Goal: Information Seeking & Learning: Learn about a topic

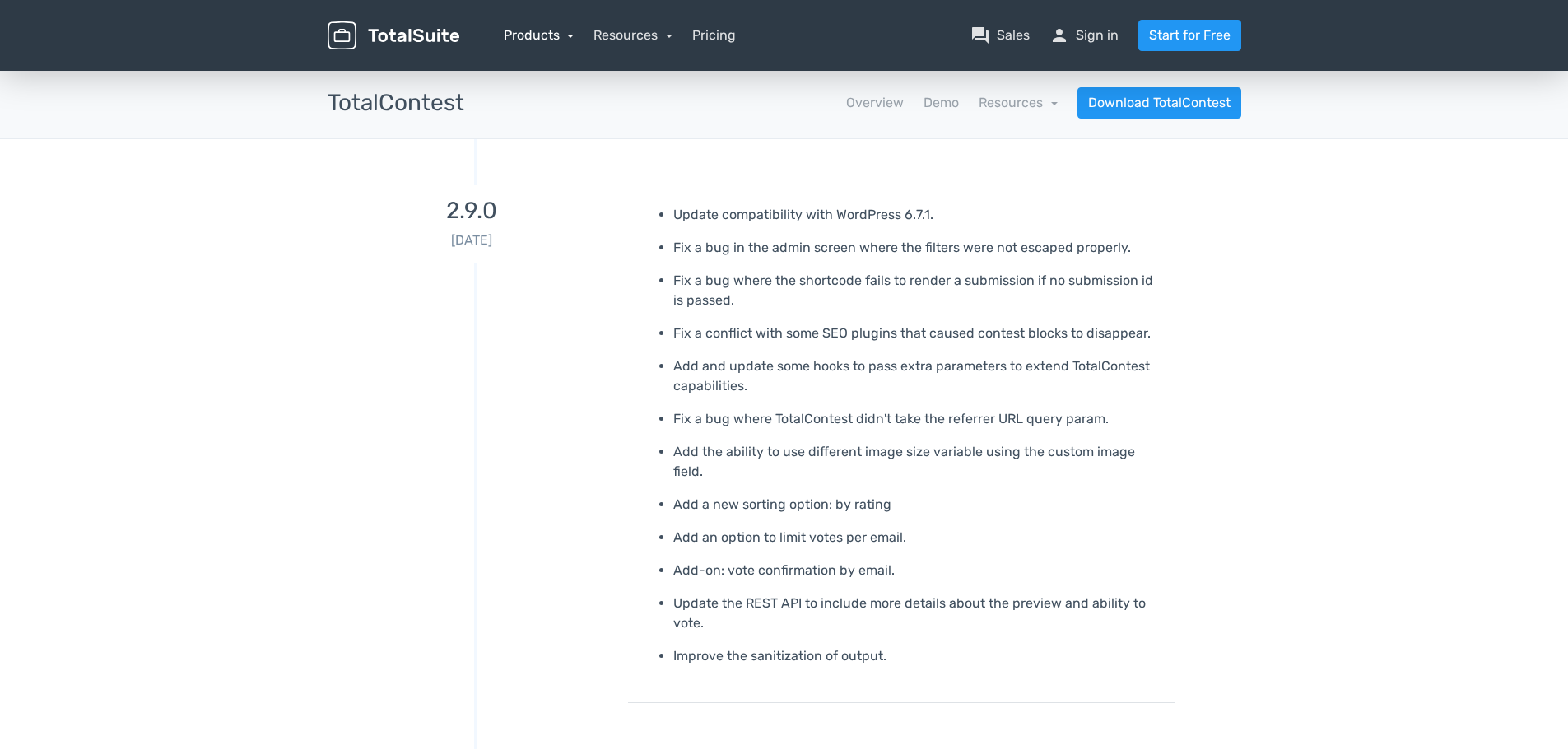
click at [533, 38] on link "Products" at bounding box center [539, 35] width 71 height 15
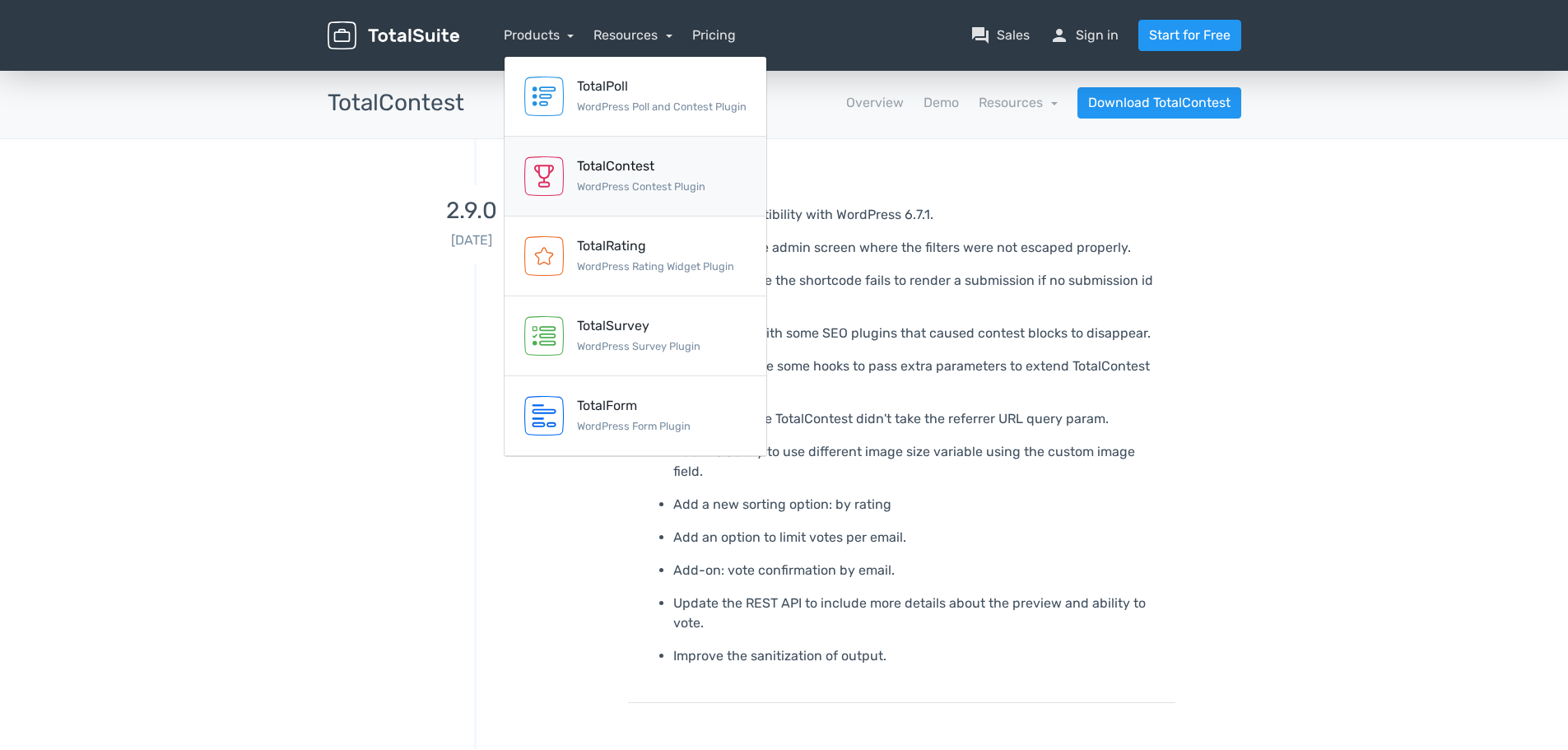
click at [560, 173] on img at bounding box center [544, 176] width 39 height 39
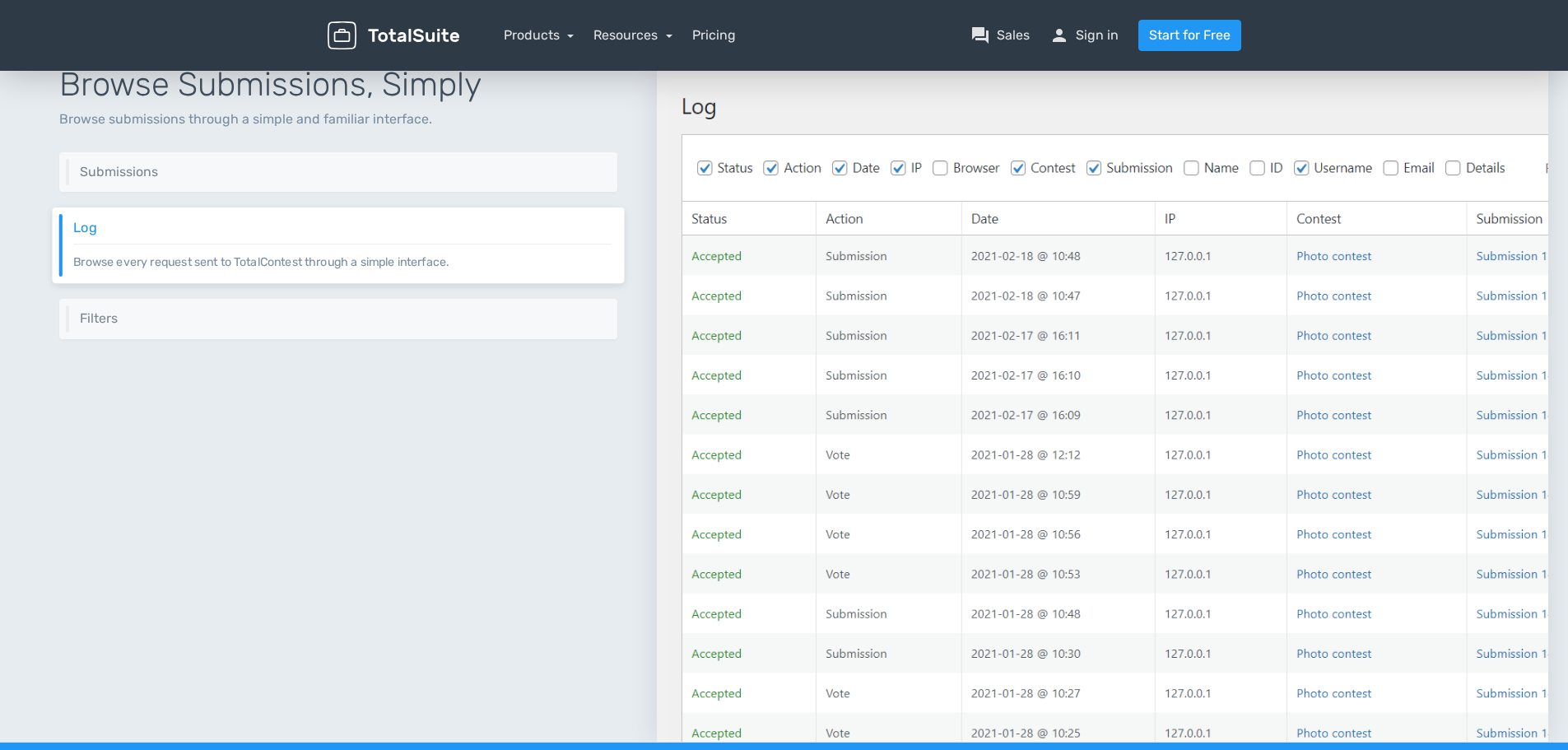
scroll to position [1893, 0]
